Goal: Task Accomplishment & Management: Use online tool/utility

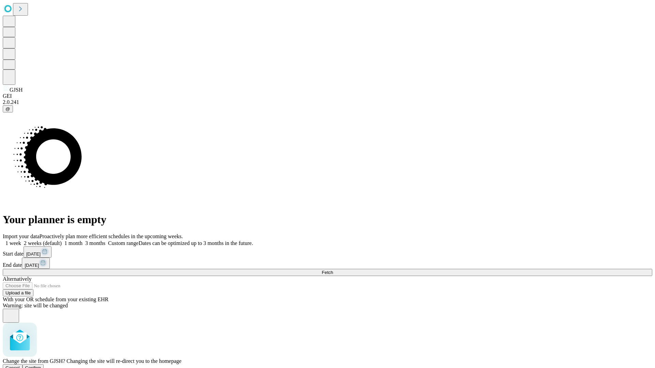
click at [41, 366] on span "Confirm" at bounding box center [33, 368] width 16 height 5
click at [21, 240] on label "1 week" at bounding box center [12, 243] width 18 height 6
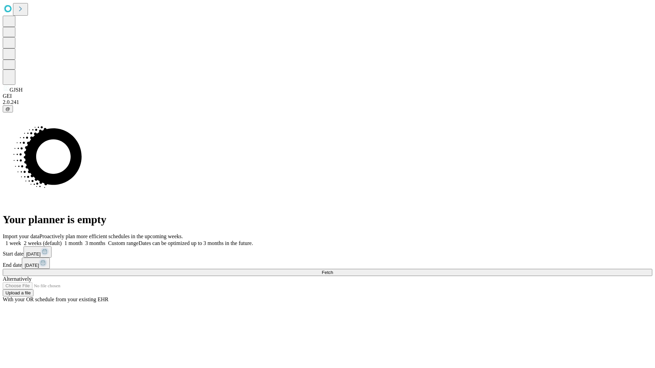
click at [333, 270] on span "Fetch" at bounding box center [327, 272] width 11 height 5
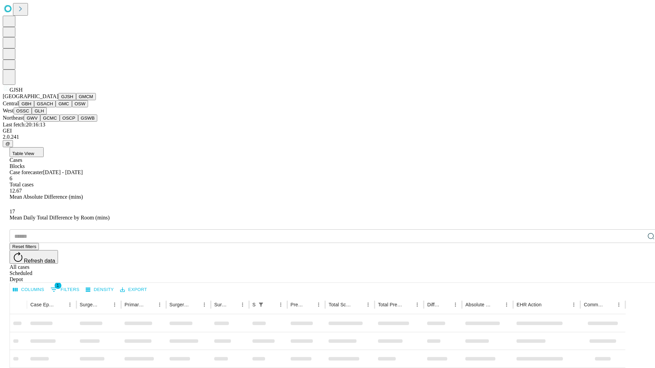
click at [76, 100] on button "GMCM" at bounding box center [86, 96] width 20 height 7
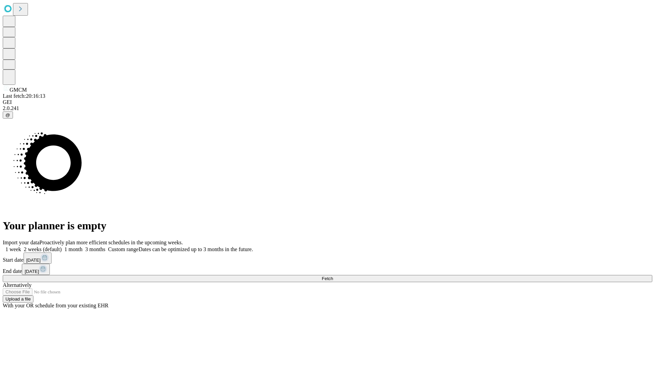
click at [21, 247] on label "1 week" at bounding box center [12, 250] width 18 height 6
click at [333, 276] on span "Fetch" at bounding box center [327, 278] width 11 height 5
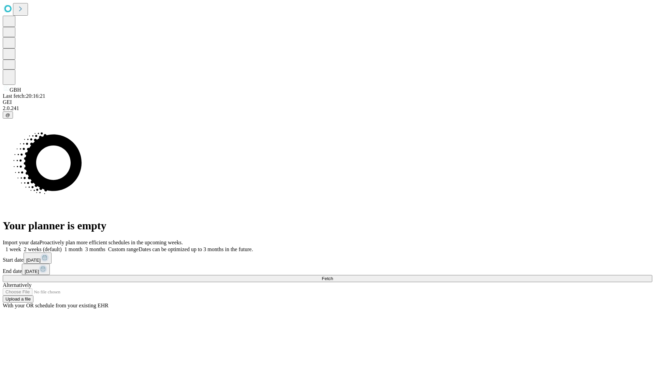
click at [21, 247] on label "1 week" at bounding box center [12, 250] width 18 height 6
click at [333, 276] on span "Fetch" at bounding box center [327, 278] width 11 height 5
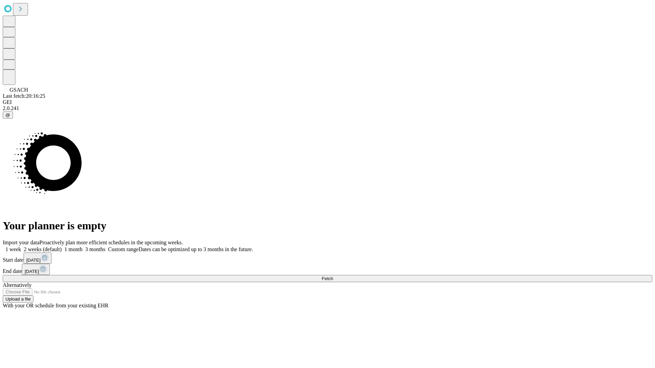
click at [333, 276] on span "Fetch" at bounding box center [327, 278] width 11 height 5
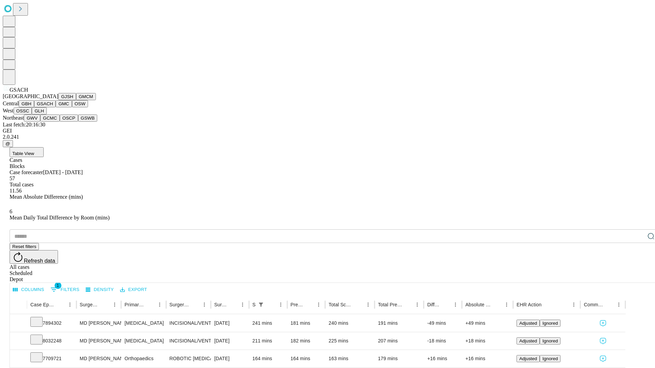
click at [56, 107] on button "GMC" at bounding box center [64, 103] width 16 height 7
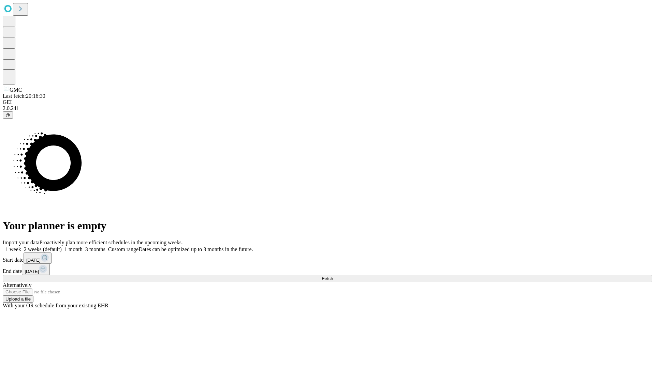
click at [21, 247] on label "1 week" at bounding box center [12, 250] width 18 height 6
click at [333, 276] on span "Fetch" at bounding box center [327, 278] width 11 height 5
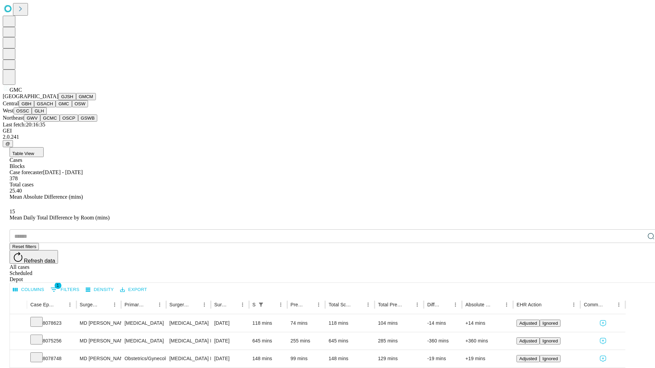
click at [72, 107] on button "OSW" at bounding box center [80, 103] width 16 height 7
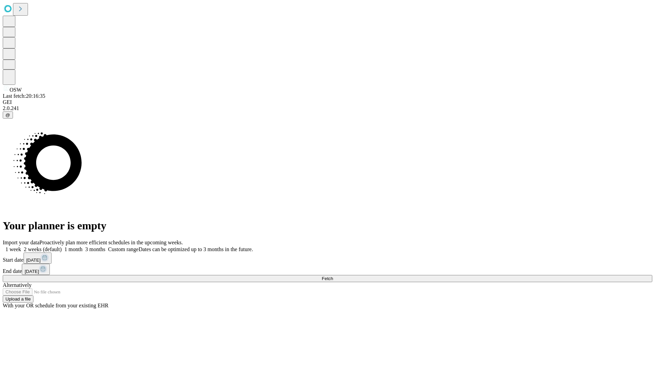
click at [21, 247] on label "1 week" at bounding box center [12, 250] width 18 height 6
click at [333, 276] on span "Fetch" at bounding box center [327, 278] width 11 height 5
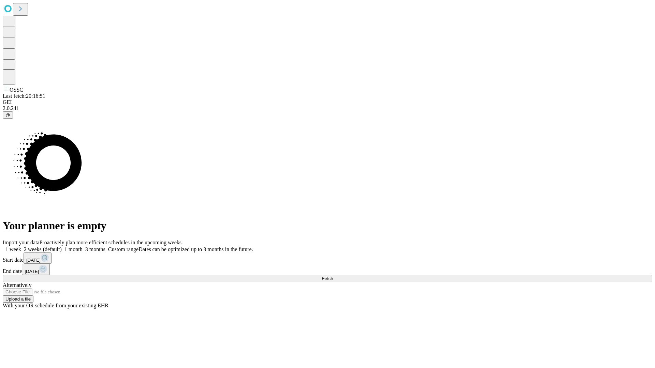
click at [21, 247] on label "1 week" at bounding box center [12, 250] width 18 height 6
click at [333, 276] on span "Fetch" at bounding box center [327, 278] width 11 height 5
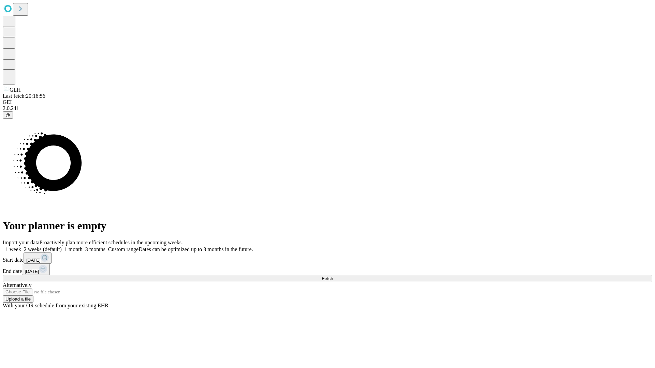
click at [333, 276] on span "Fetch" at bounding box center [327, 278] width 11 height 5
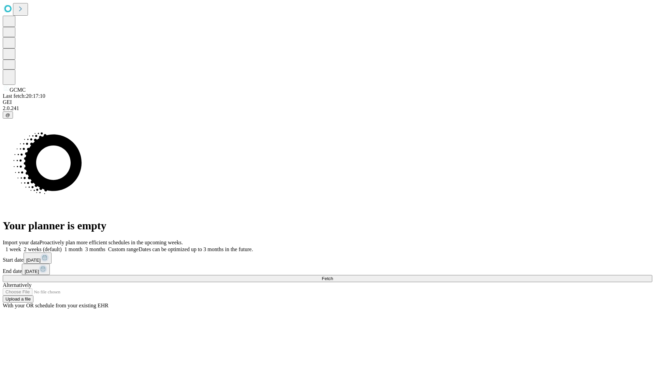
click at [21, 247] on label "1 week" at bounding box center [12, 250] width 18 height 6
click at [333, 276] on span "Fetch" at bounding box center [327, 278] width 11 height 5
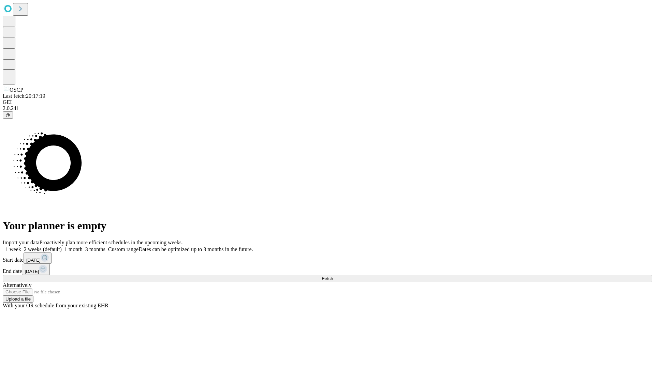
click at [21, 247] on label "1 week" at bounding box center [12, 250] width 18 height 6
click at [333, 276] on span "Fetch" at bounding box center [327, 278] width 11 height 5
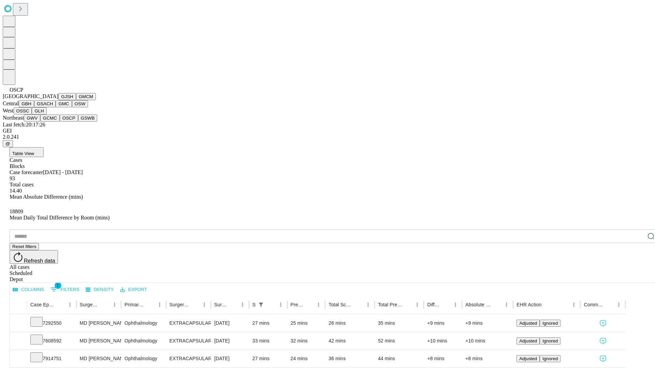
click at [78, 122] on button "GSWB" at bounding box center [87, 118] width 19 height 7
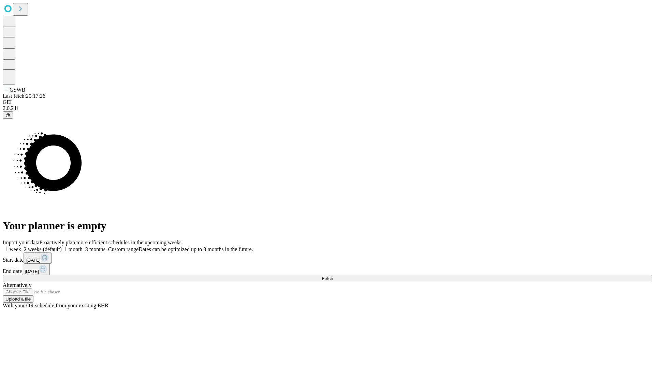
click at [21, 247] on label "1 week" at bounding box center [12, 250] width 18 height 6
click at [333, 276] on span "Fetch" at bounding box center [327, 278] width 11 height 5
